Goal: Information Seeking & Learning: Check status

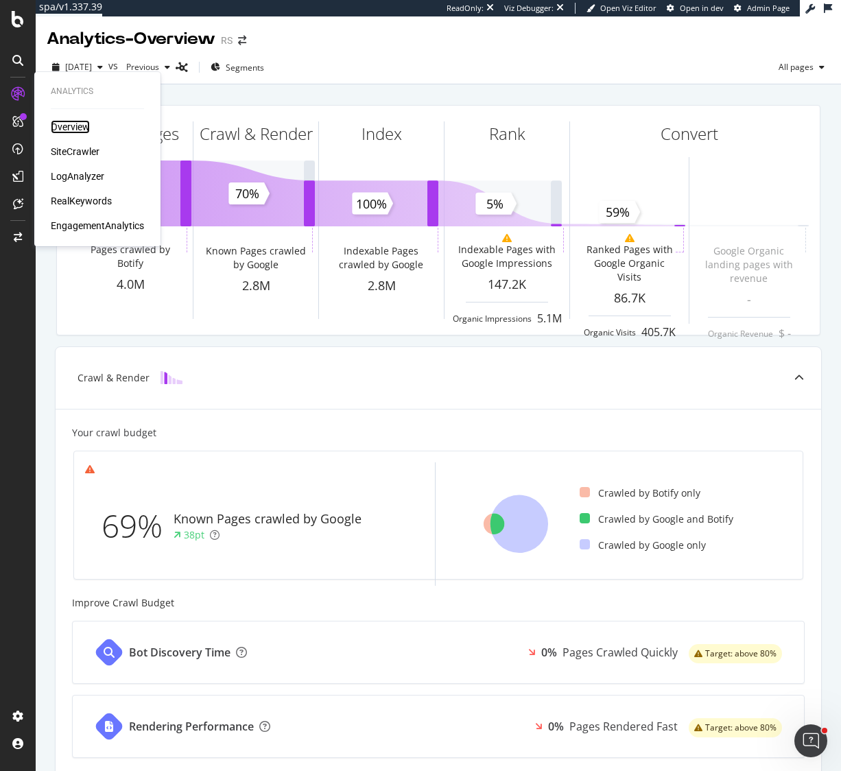
click at [71, 128] on div "Overview" at bounding box center [70, 127] width 39 height 14
